Goal: Download file/media

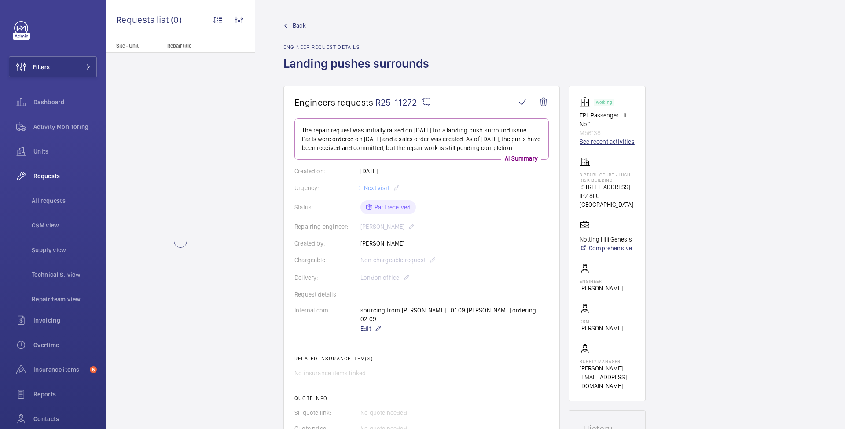
click at [604, 144] on link "See recent activities" at bounding box center [607, 141] width 55 height 9
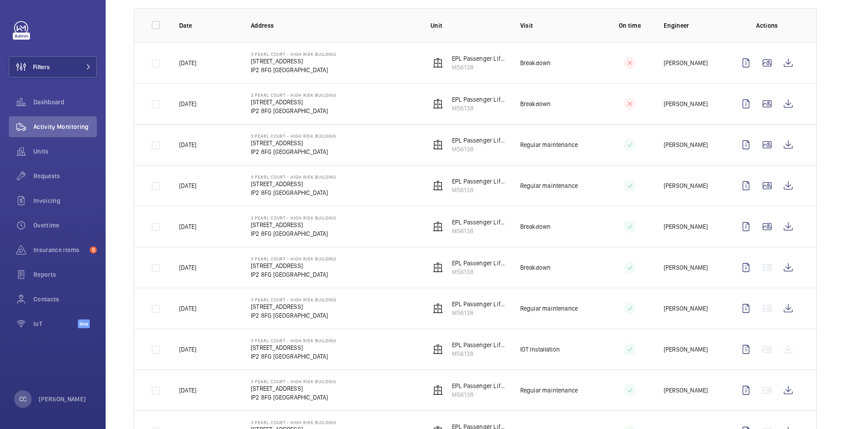
scroll to position [126, 0]
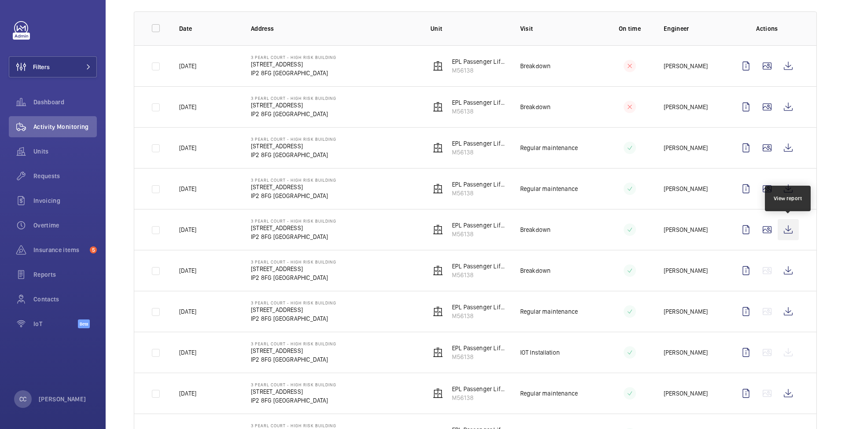
click at [790, 230] on wm-front-icon-button at bounding box center [788, 229] width 21 height 21
click at [789, 188] on wm-front-icon-button at bounding box center [788, 188] width 21 height 21
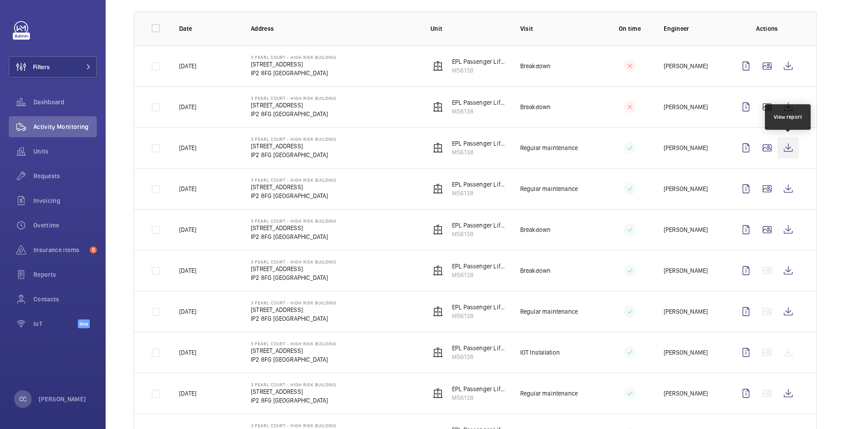
click at [791, 146] on wm-front-icon-button at bounding box center [788, 147] width 21 height 21
click at [788, 108] on wm-front-icon-button at bounding box center [788, 106] width 21 height 21
click at [787, 68] on wm-front-icon-button at bounding box center [788, 65] width 21 height 21
click at [784, 102] on wm-front-icon-button at bounding box center [788, 106] width 21 height 21
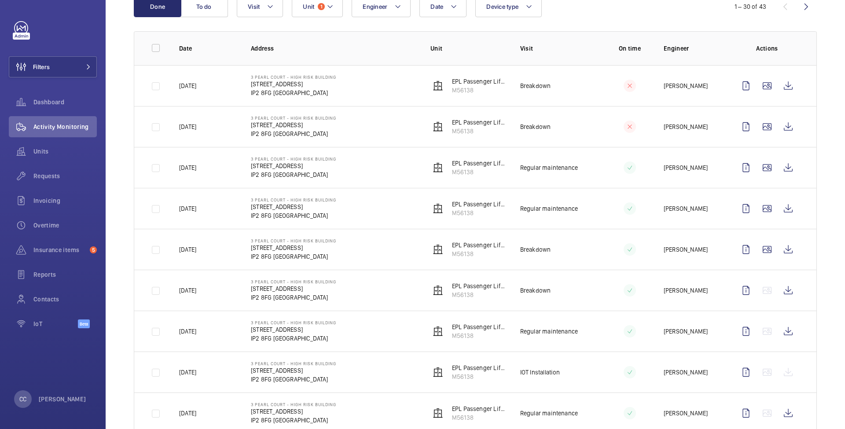
scroll to position [104, 0]
click at [789, 170] on wm-front-icon-button at bounding box center [788, 169] width 21 height 21
click at [790, 91] on wm-front-icon-button at bounding box center [788, 87] width 21 height 21
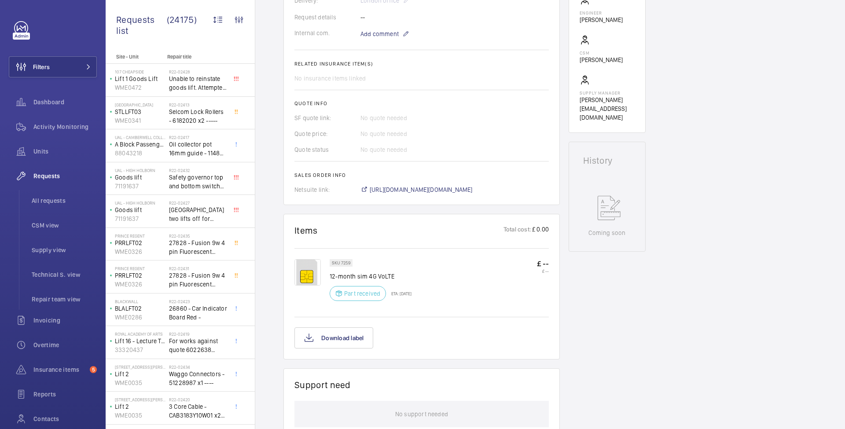
scroll to position [331, 0]
